Goal: Task Accomplishment & Management: Use online tool/utility

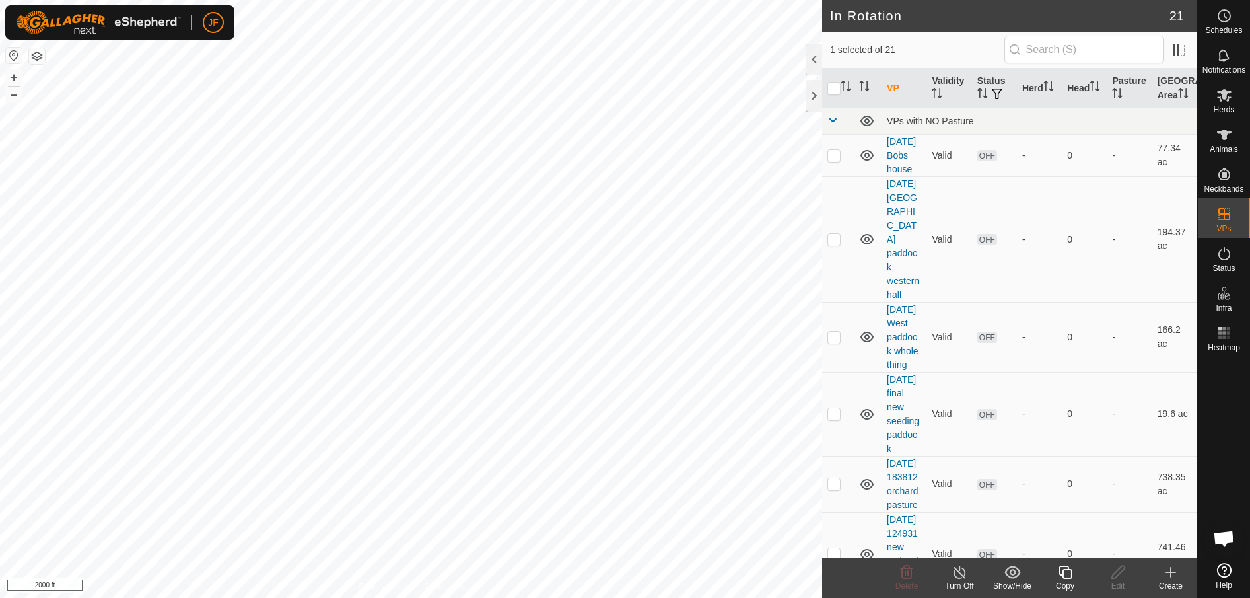
checkbox input "true"
checkbox input "false"
click at [1121, 569] on icon at bounding box center [1118, 572] width 17 height 16
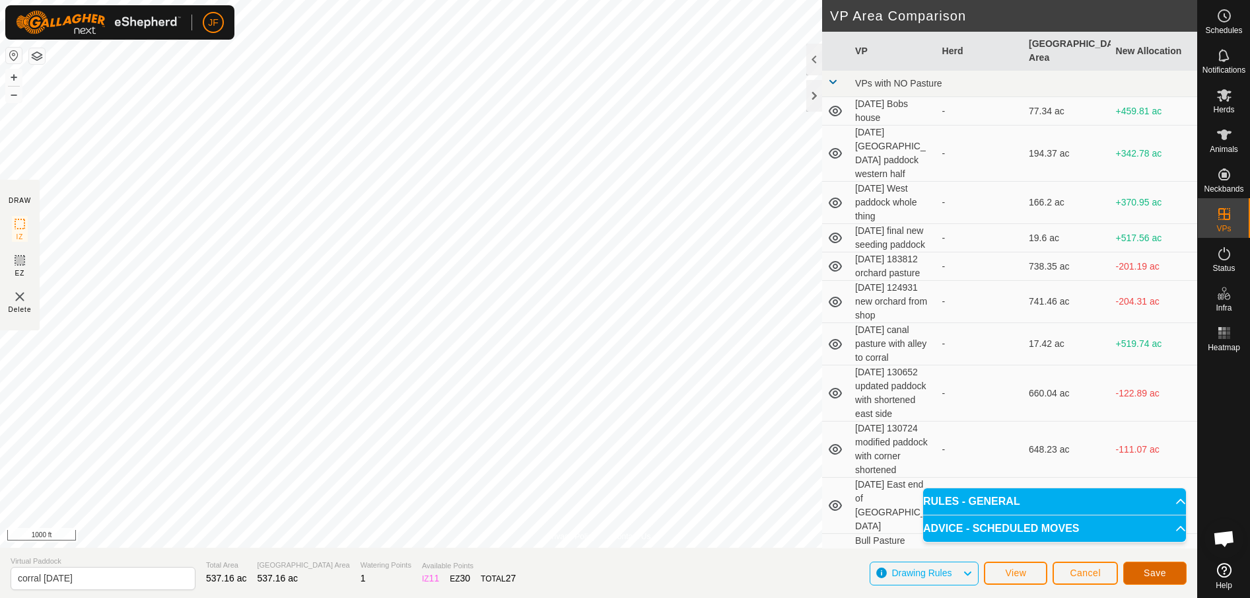
click at [1131, 574] on button "Save" at bounding box center [1154, 572] width 63 height 23
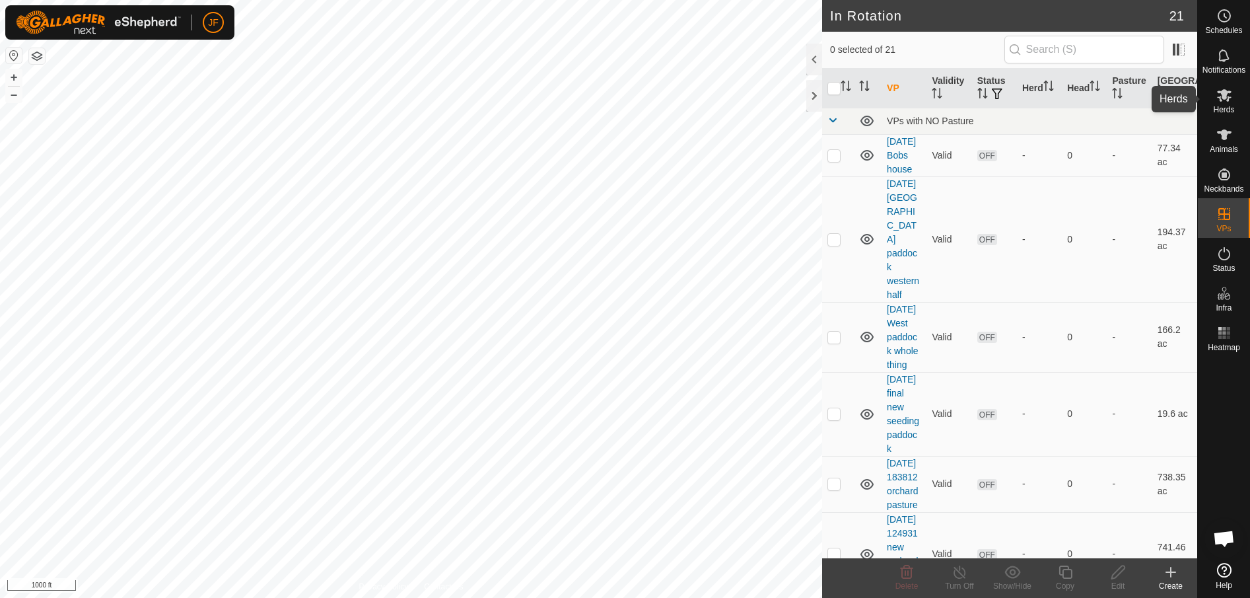
click at [1227, 106] on span "Herds" at bounding box center [1223, 110] width 21 height 8
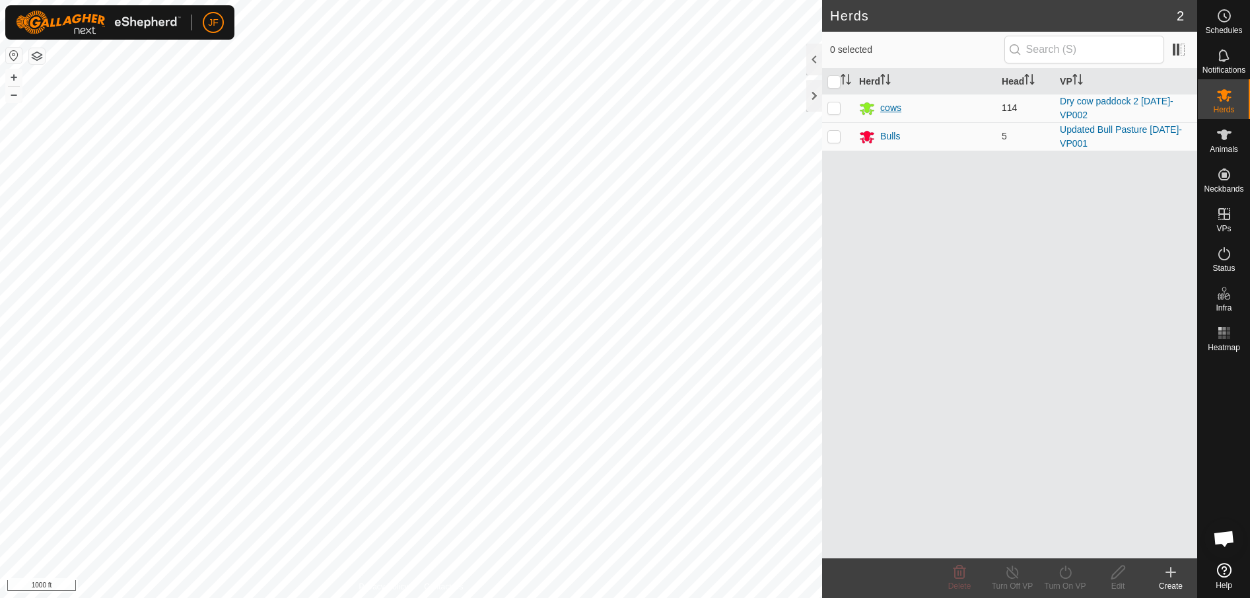
click at [891, 106] on div "cows" at bounding box center [890, 108] width 21 height 14
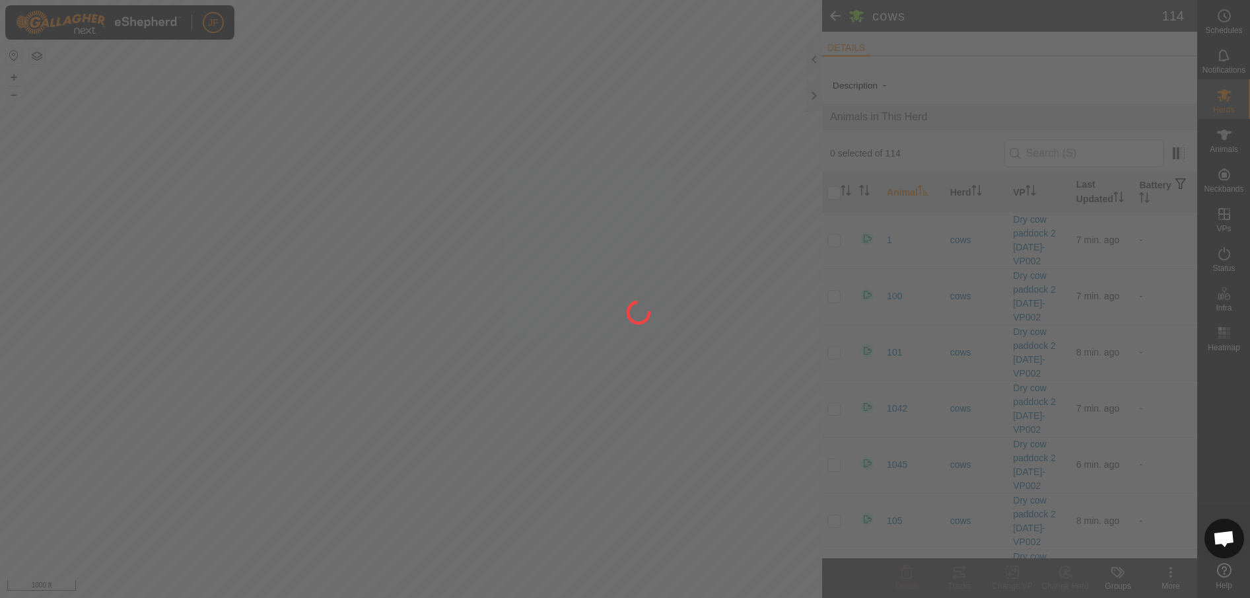
click at [845, 48] on div at bounding box center [625, 299] width 1250 height 598
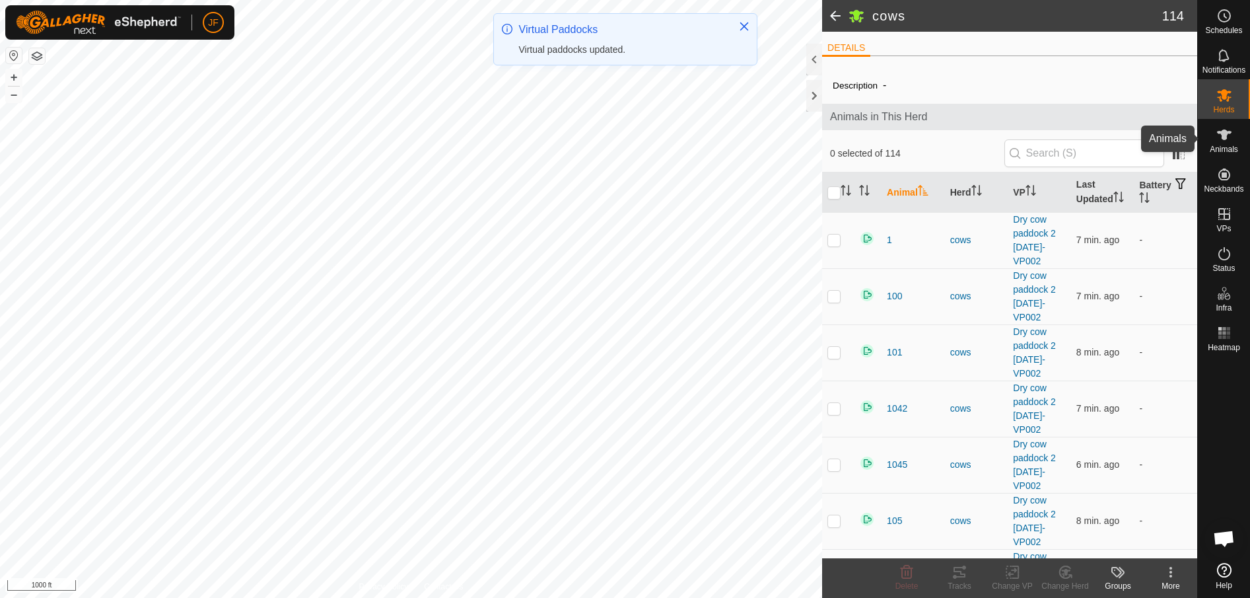
click at [1228, 137] on icon at bounding box center [1225, 135] width 16 height 16
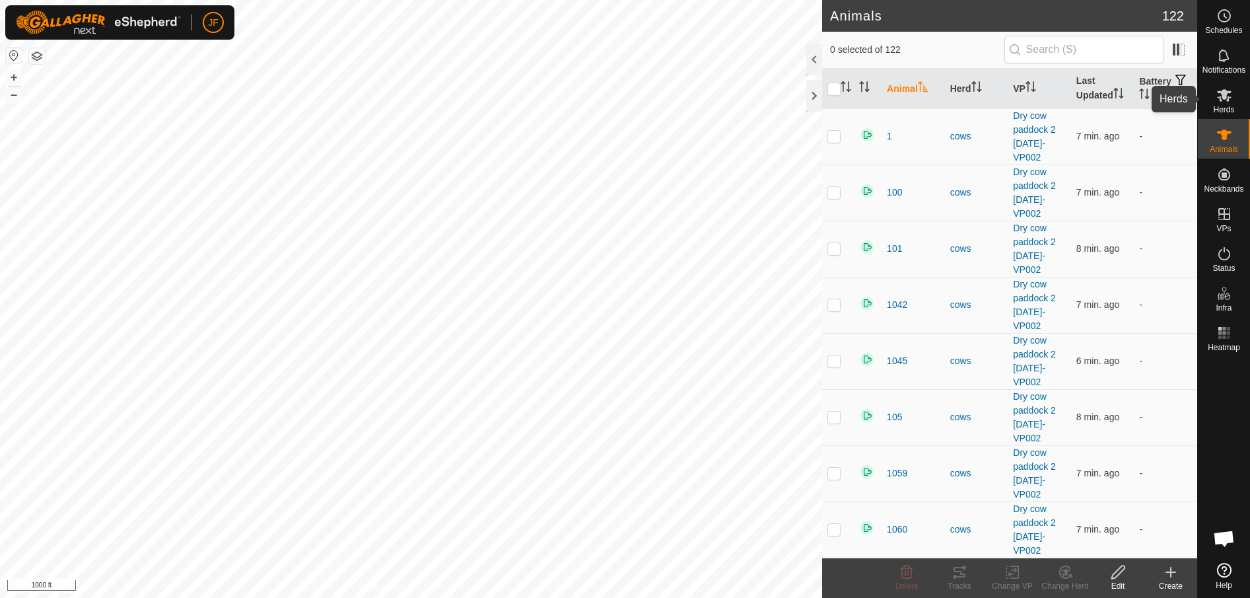
click at [1227, 102] on icon at bounding box center [1225, 95] width 16 height 16
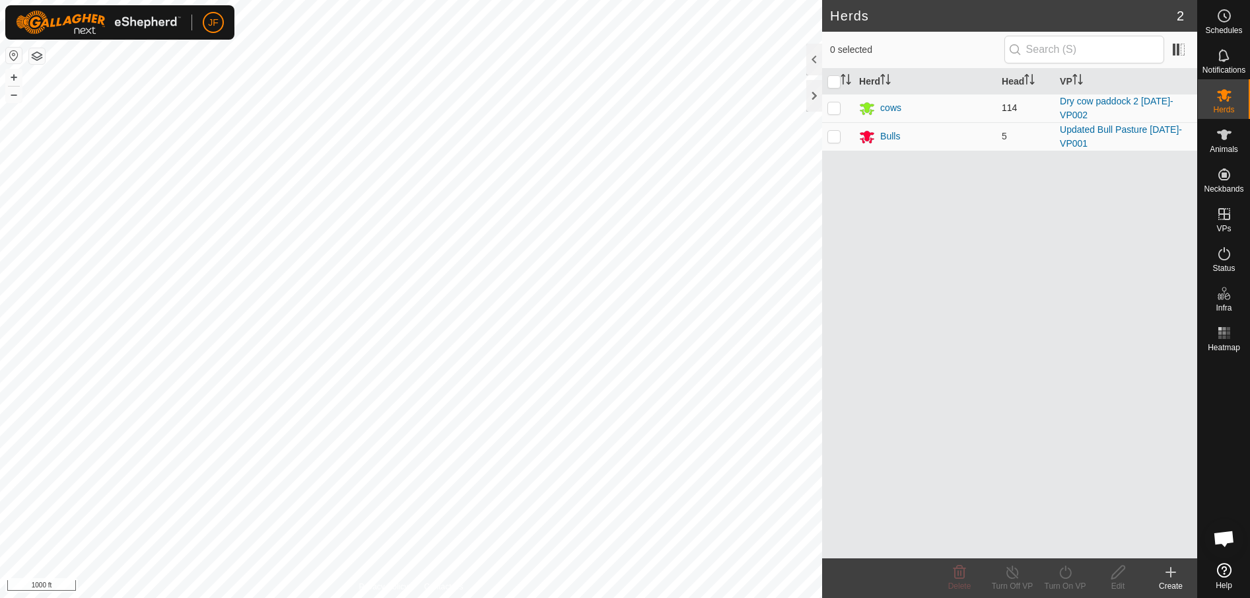
click at [839, 109] on p-checkbox at bounding box center [834, 107] width 13 height 11
checkbox input "true"
click at [1069, 573] on icon at bounding box center [1065, 572] width 17 height 16
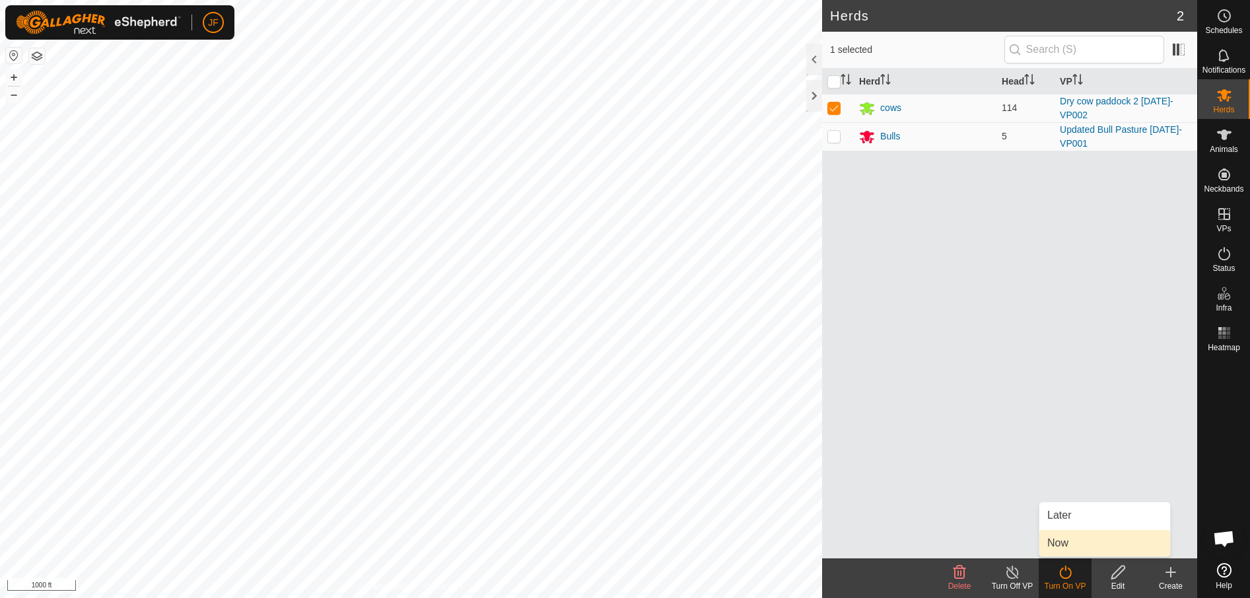
click at [1061, 544] on link "Now" at bounding box center [1105, 543] width 131 height 26
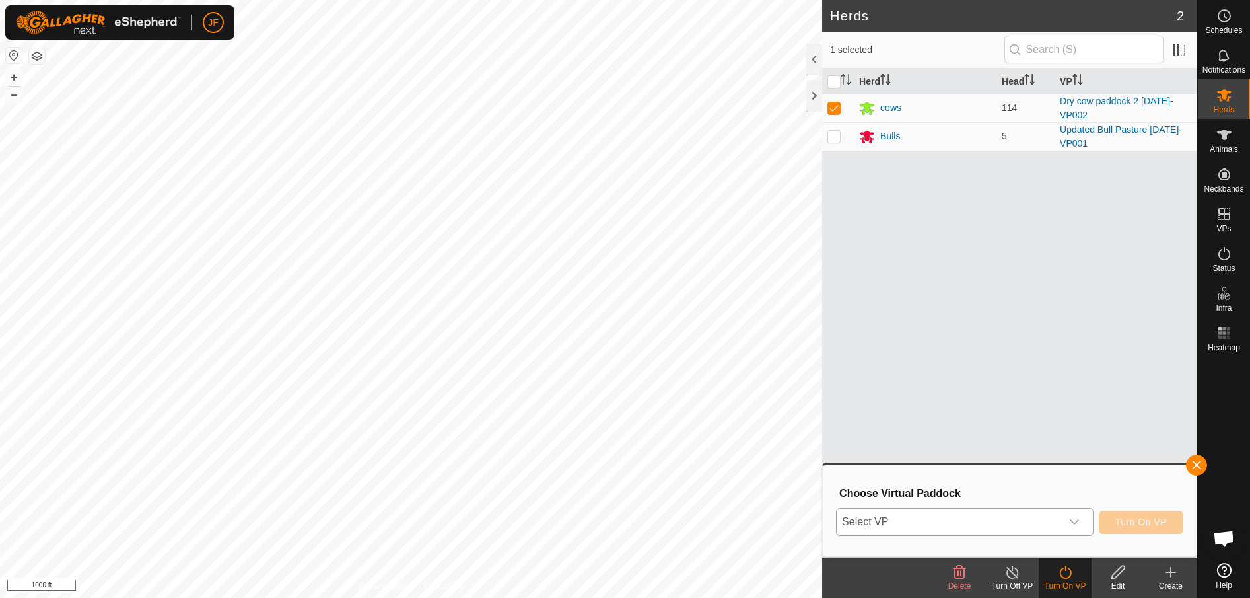
click at [1077, 521] on icon "dropdown trigger" at bounding box center [1074, 521] width 11 height 11
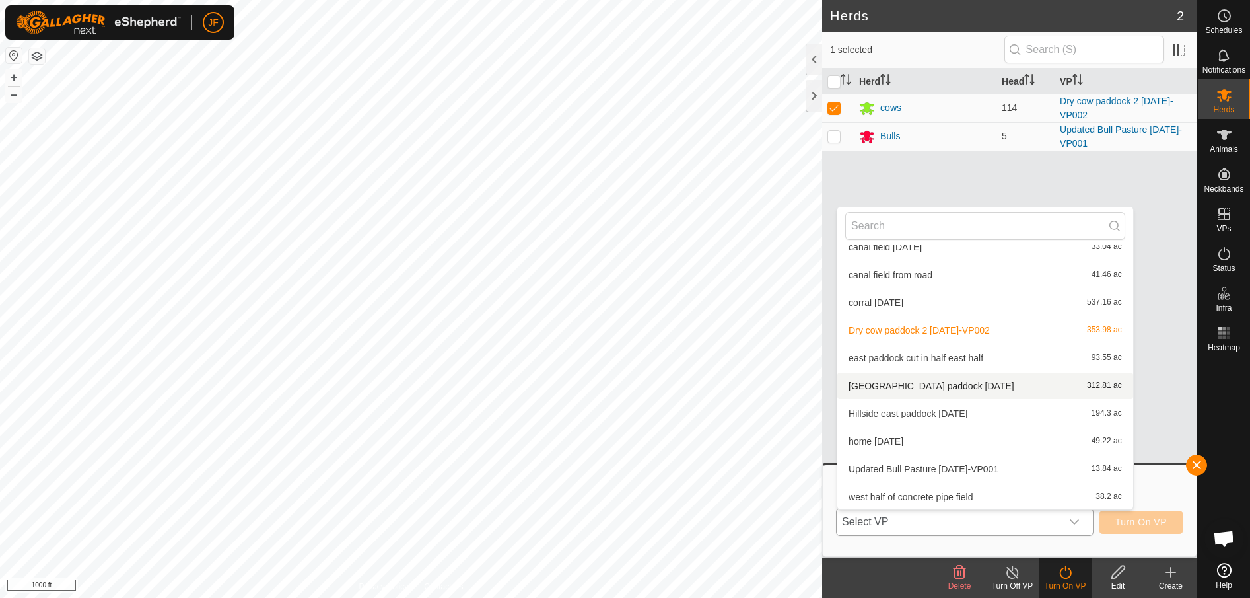
scroll to position [347, 0]
click at [950, 306] on li "corral [DATE] 537.16 ac" at bounding box center [985, 302] width 296 height 26
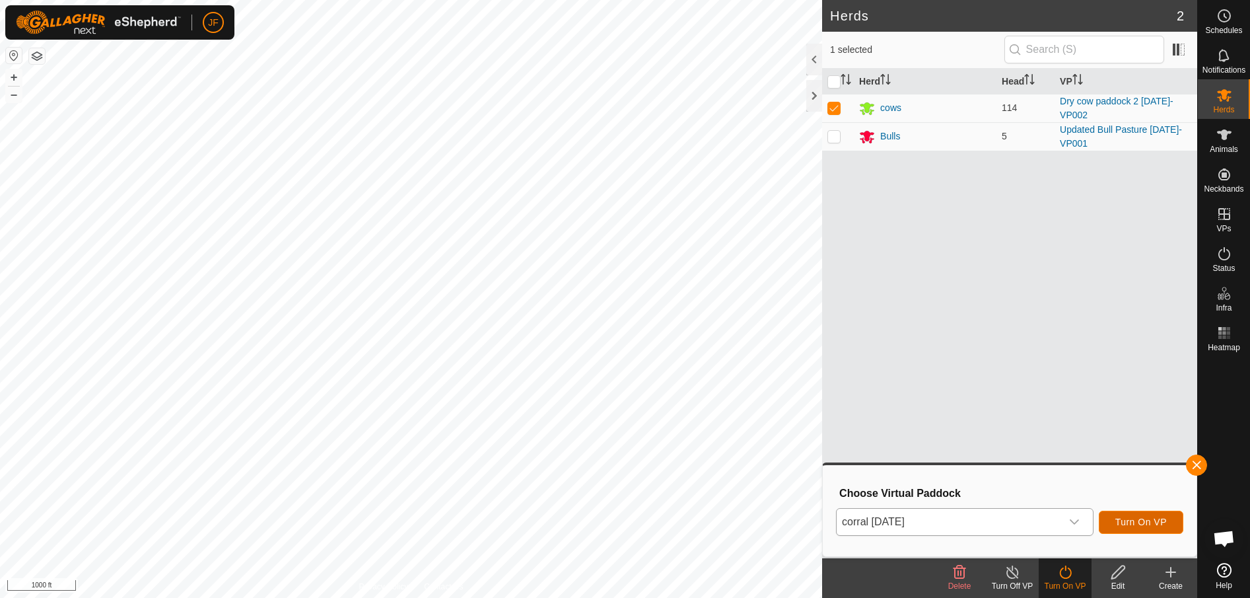
click at [1151, 520] on span "Turn On VP" at bounding box center [1141, 521] width 52 height 11
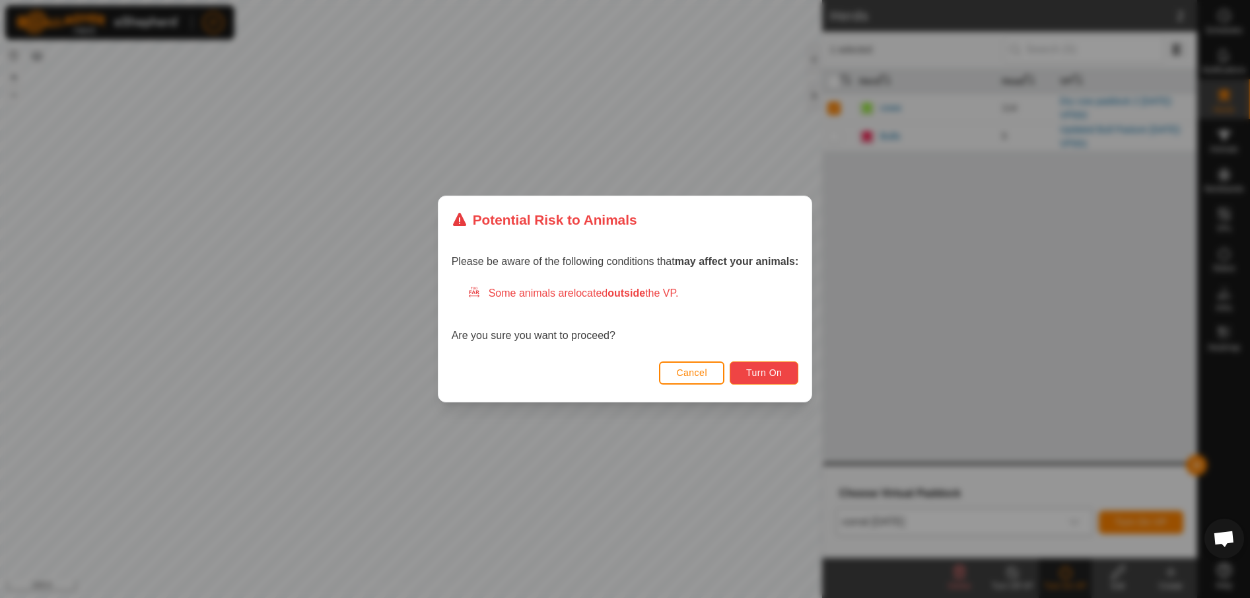
click at [779, 367] on span "Turn On" at bounding box center [764, 372] width 36 height 11
